Goal: Information Seeking & Learning: Learn about a topic

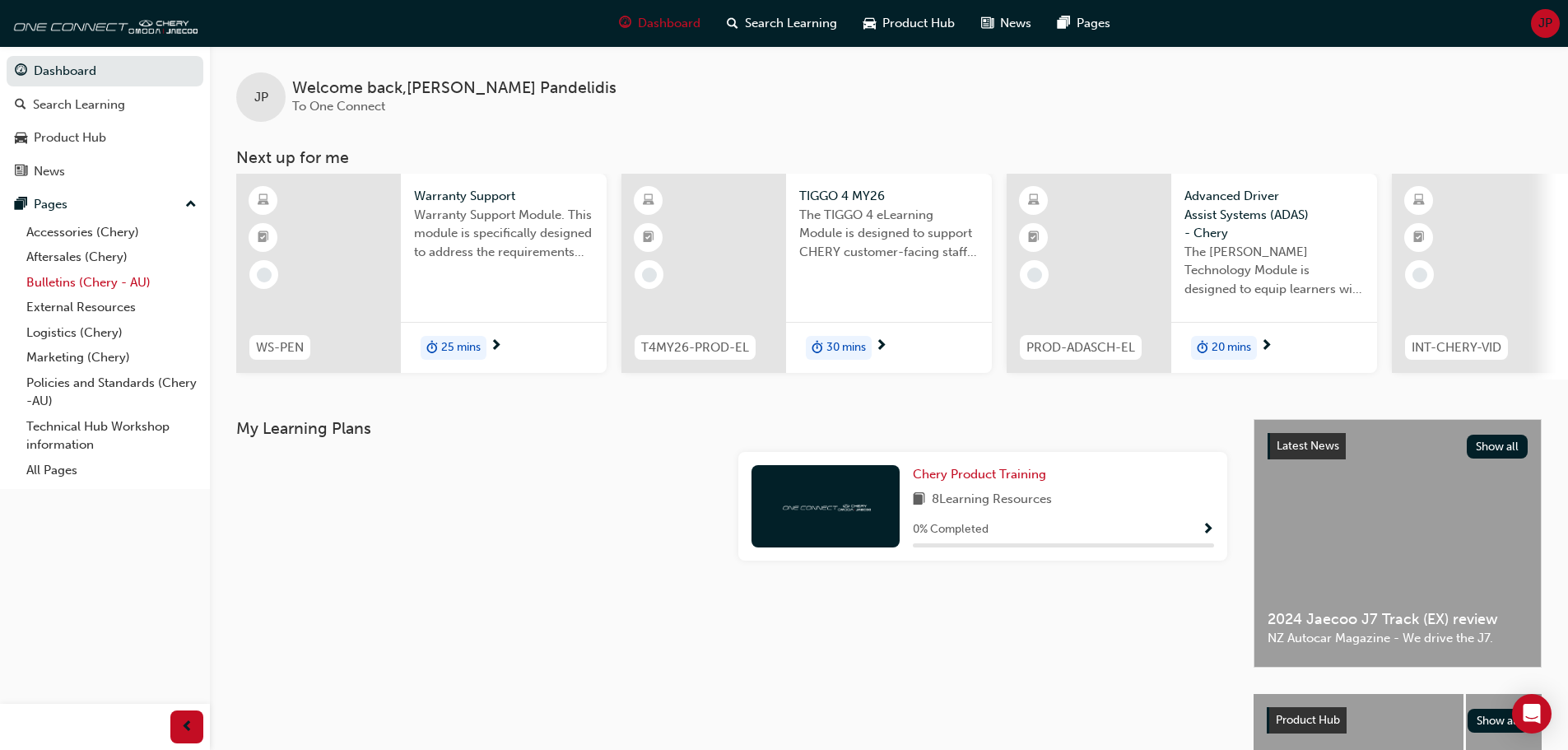
click at [112, 281] on link "Bulletins (Chery - AU)" at bounding box center [112, 283] width 184 height 26
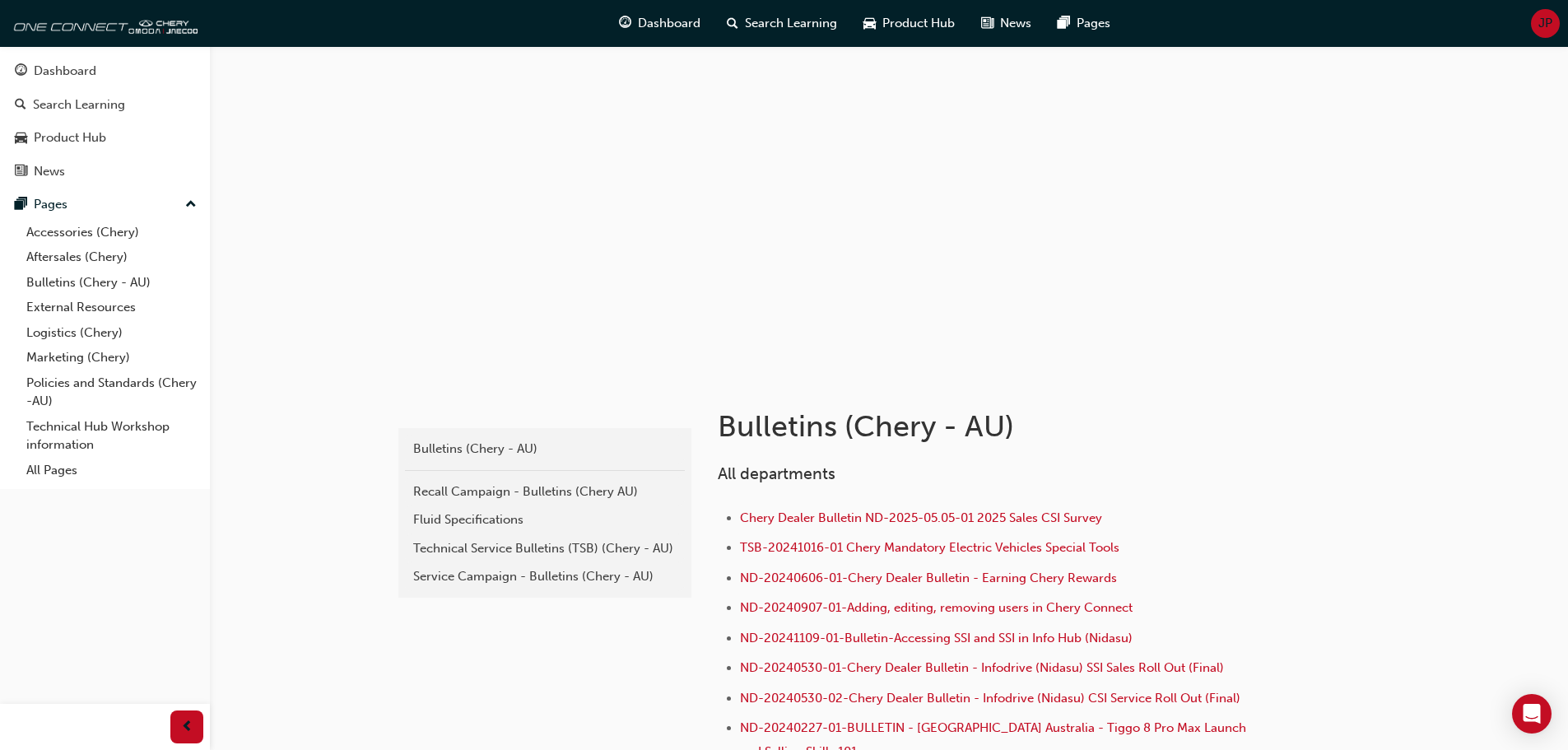
click at [564, 576] on div "Service Campaign - Bulletins (Chery - AU)" at bounding box center [545, 577] width 263 height 19
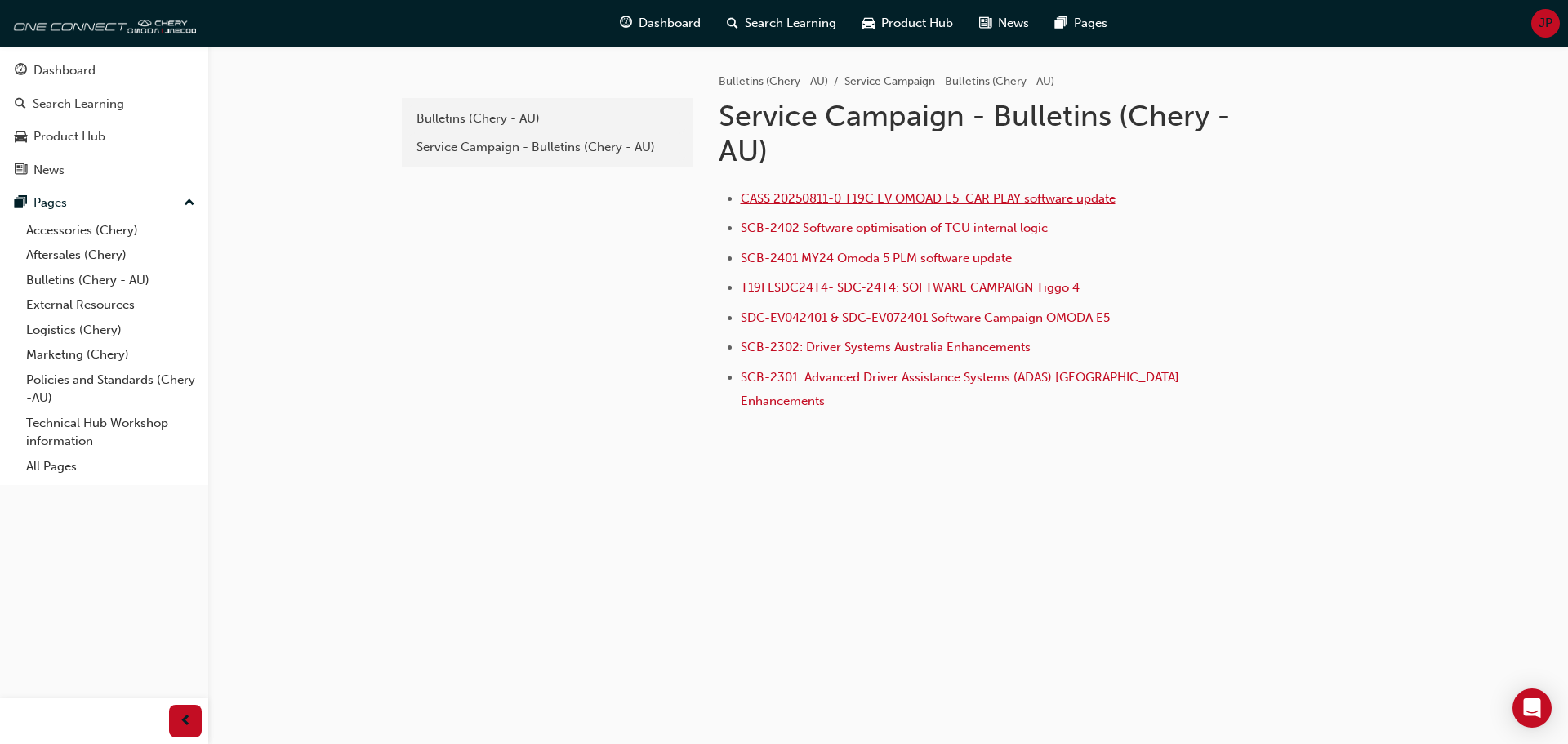
click at [812, 203] on span "CASS 20250811-0 T19C EV OMOAD E5 CAR PLAY software update" at bounding box center [928, 197] width 375 height 14
